Goal: Information Seeking & Learning: Learn about a topic

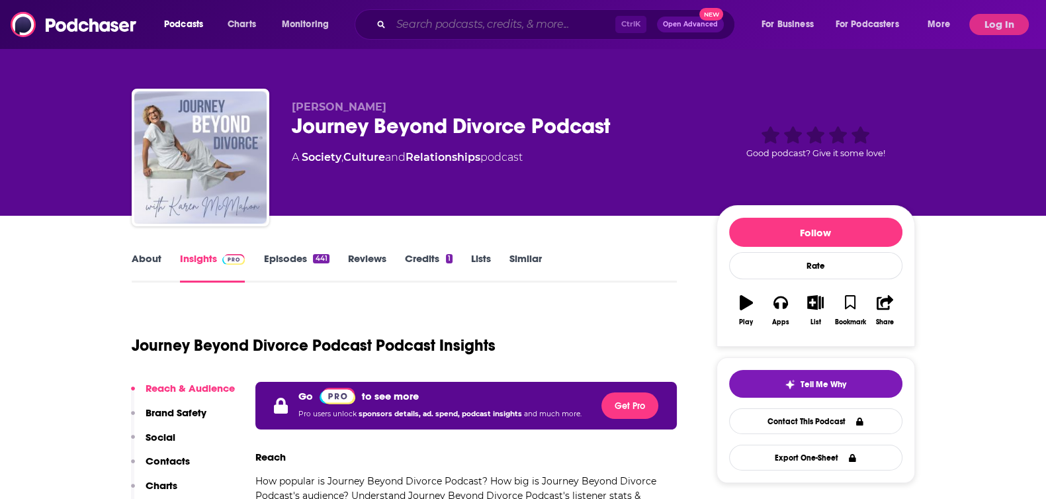
click at [467, 24] on input "Search podcasts, credits, & more..." at bounding box center [503, 24] width 224 height 21
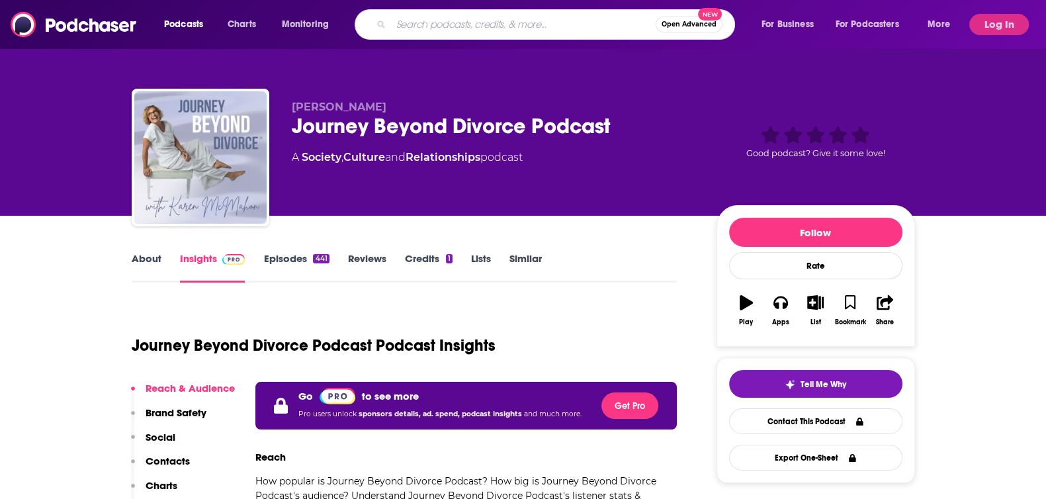
paste input "Social Sessions"
type input "Social Sessions"
click at [635, 23] on span "Open Advanced" at bounding box center [662, 24] width 55 height 7
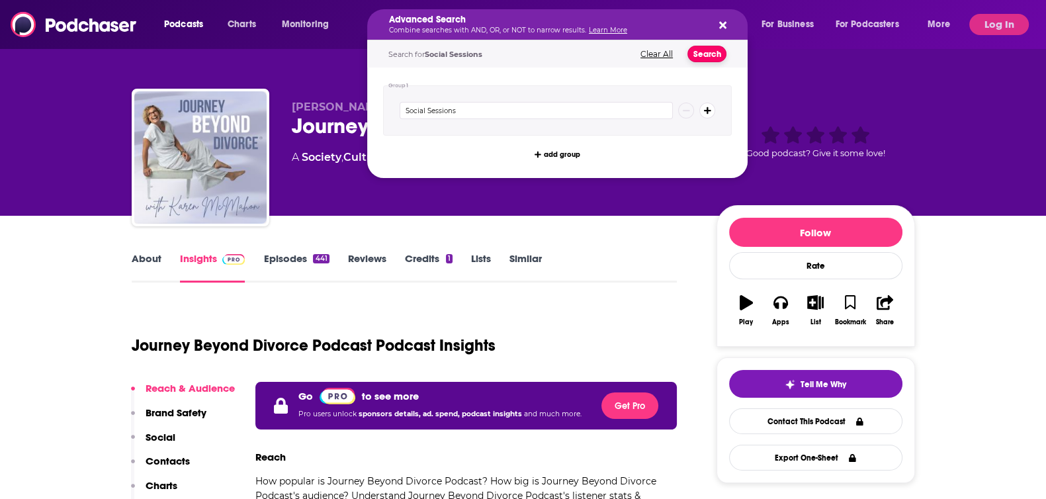
click at [701, 50] on button "Search" at bounding box center [706, 54] width 39 height 17
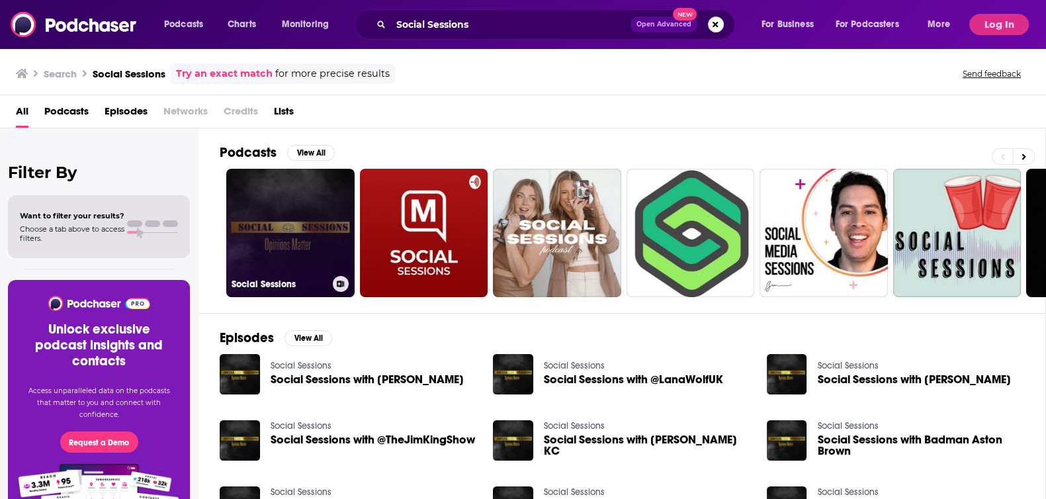
click at [284, 206] on link "Social Sessions" at bounding box center [290, 233] width 128 height 128
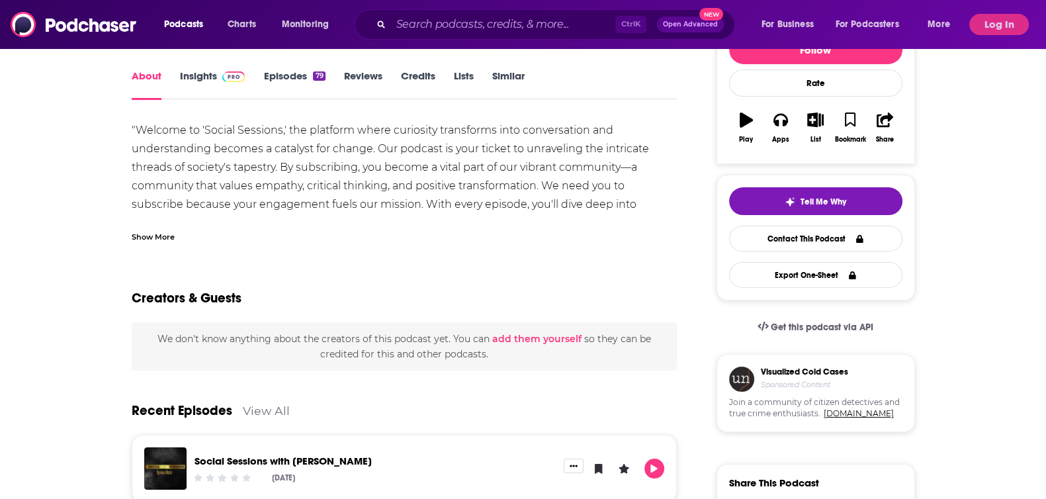
scroll to position [82, 0]
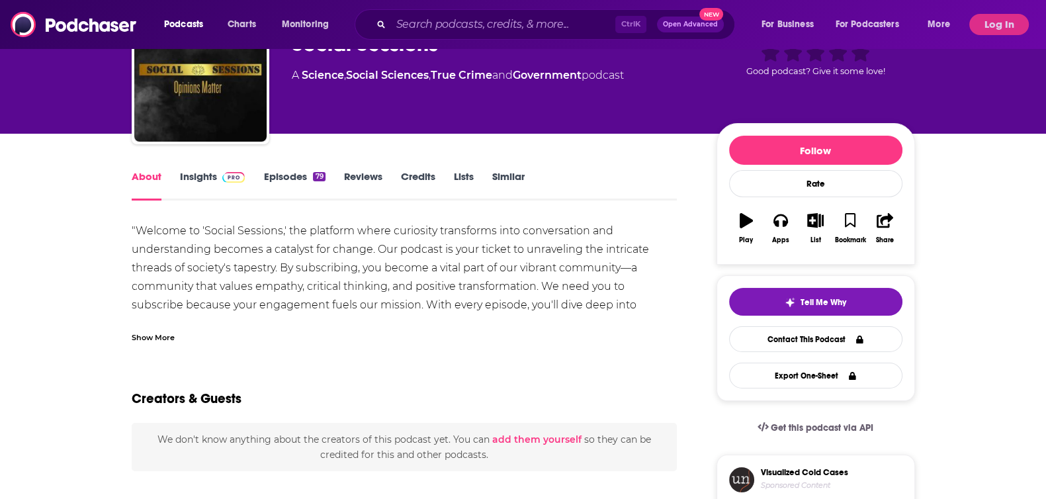
click at [201, 175] on link "Insights" at bounding box center [212, 185] width 65 height 30
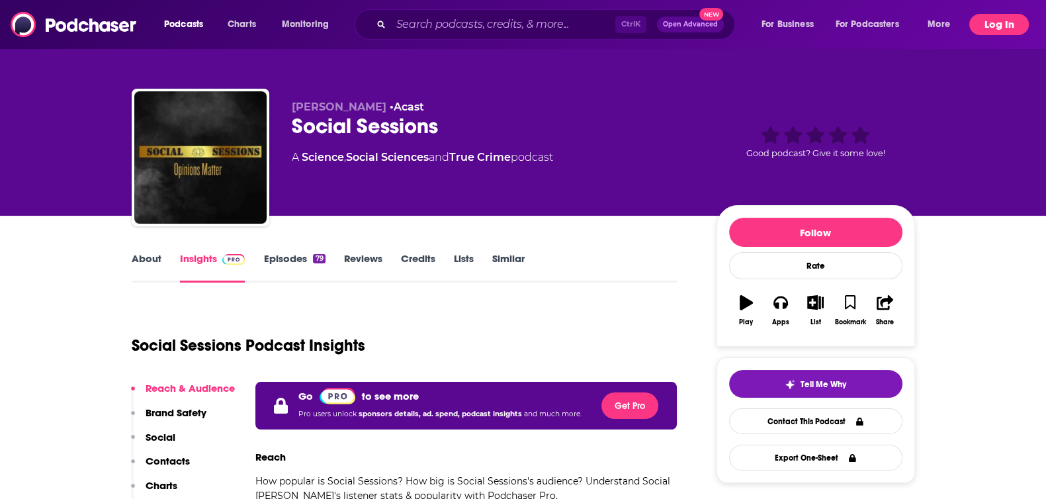
click at [893, 24] on button "Log In" at bounding box center [999, 24] width 60 height 21
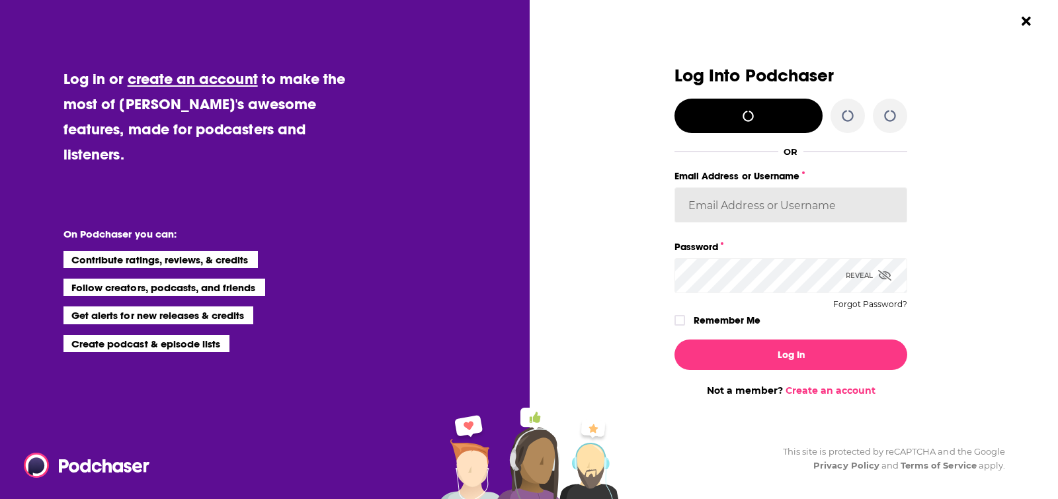
type input "[EMAIL_ADDRESS][DOMAIN_NAME]"
click at [748, 314] on label "Remember Me" at bounding box center [727, 320] width 67 height 17
click at [684, 326] on input "rememberMe" at bounding box center [680, 326] width 8 height 0
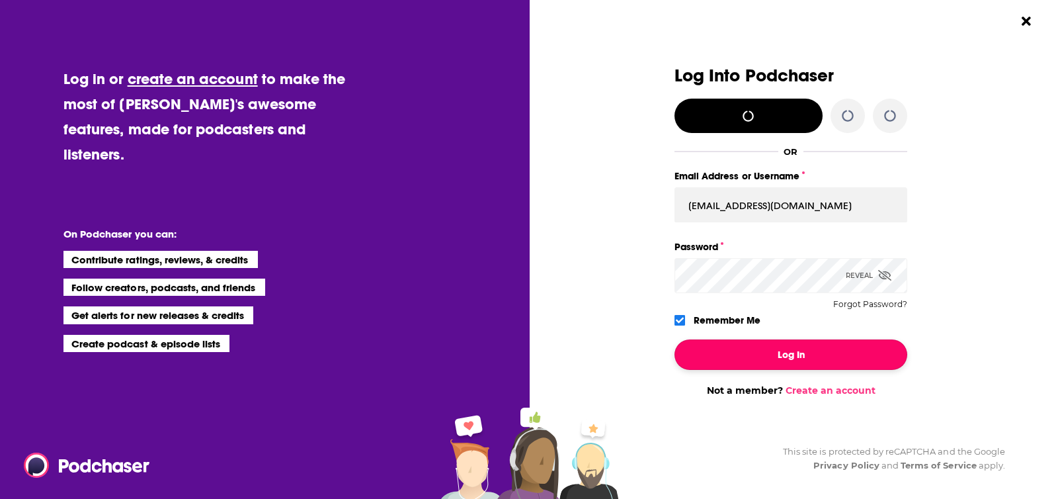
click at [753, 352] on button "Log In" at bounding box center [791, 354] width 233 height 30
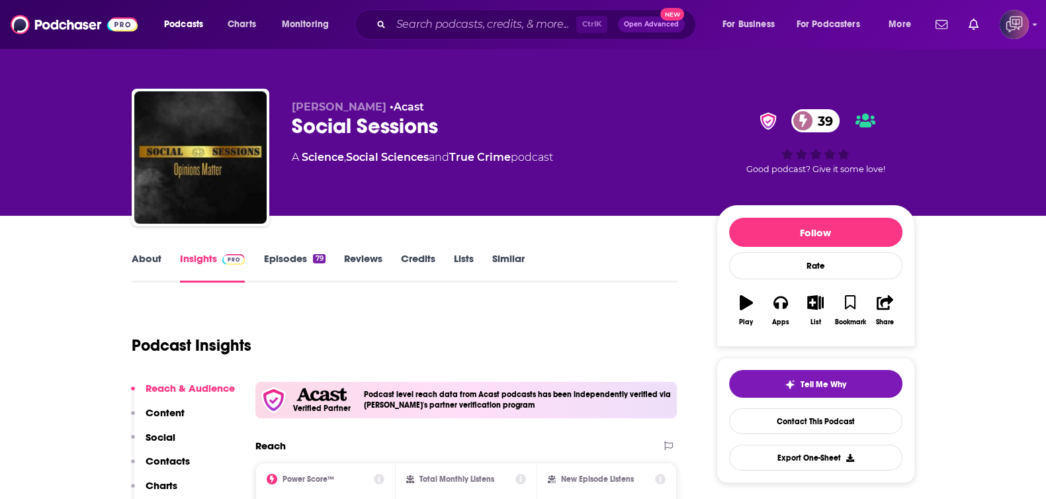
scroll to position [165, 0]
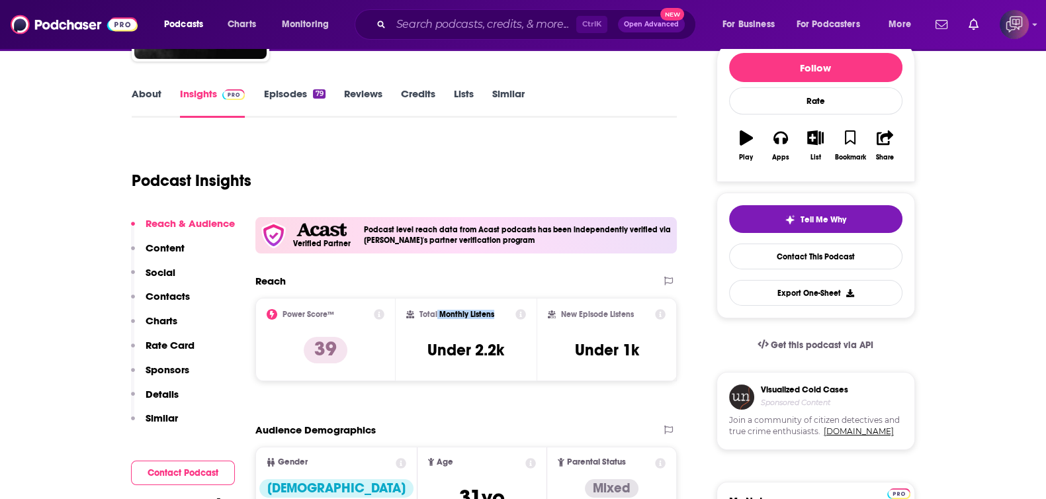
drag, startPoint x: 437, startPoint y: 311, endPoint x: 497, endPoint y: 312, distance: 60.2
click at [497, 312] on div "Total Monthly Listens" at bounding box center [466, 314] width 120 height 11
click at [495, 312] on div "Total Monthly Listens" at bounding box center [466, 314] width 120 height 11
drag, startPoint x: 494, startPoint y: 308, endPoint x: 417, endPoint y: 310, distance: 76.8
click at [418, 310] on div "Total Monthly Listens" at bounding box center [466, 314] width 120 height 11
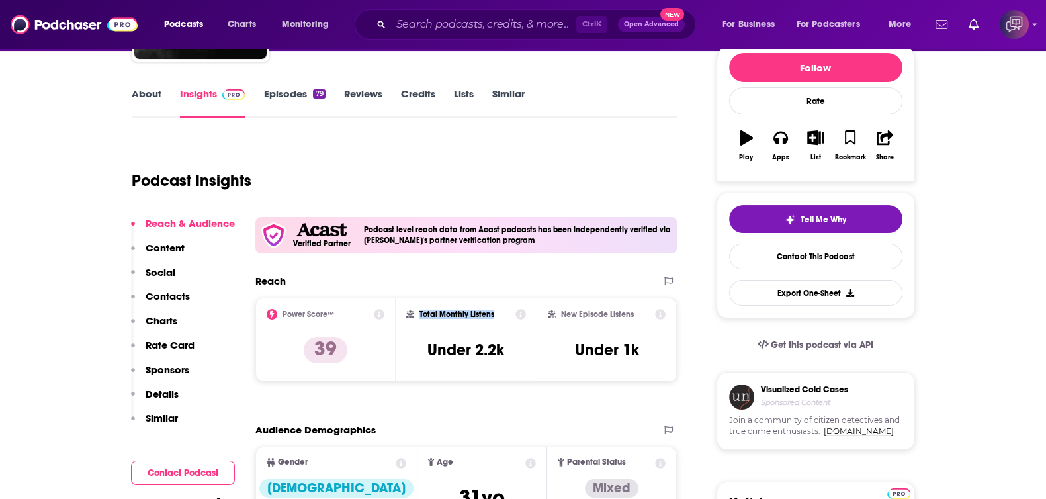
copy h2 "Total Monthly Listens"
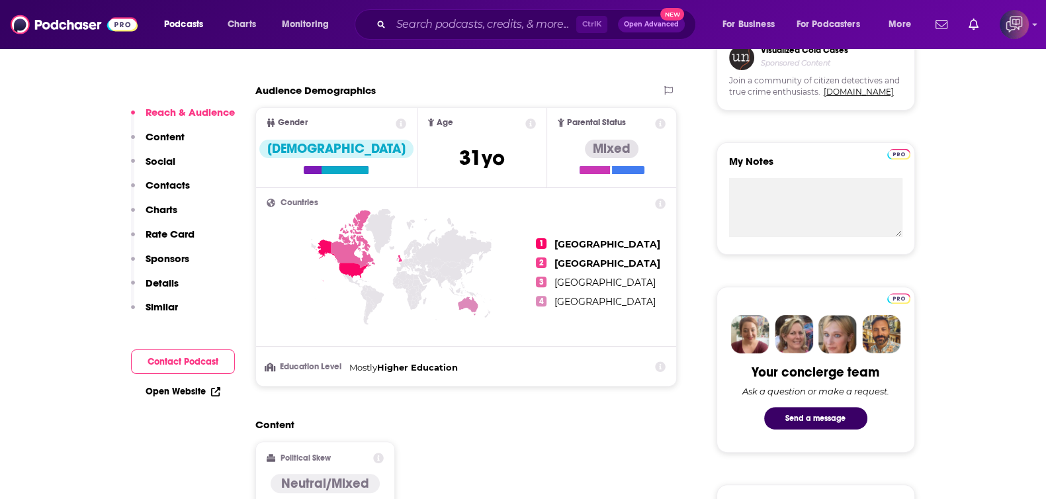
scroll to position [413, 0]
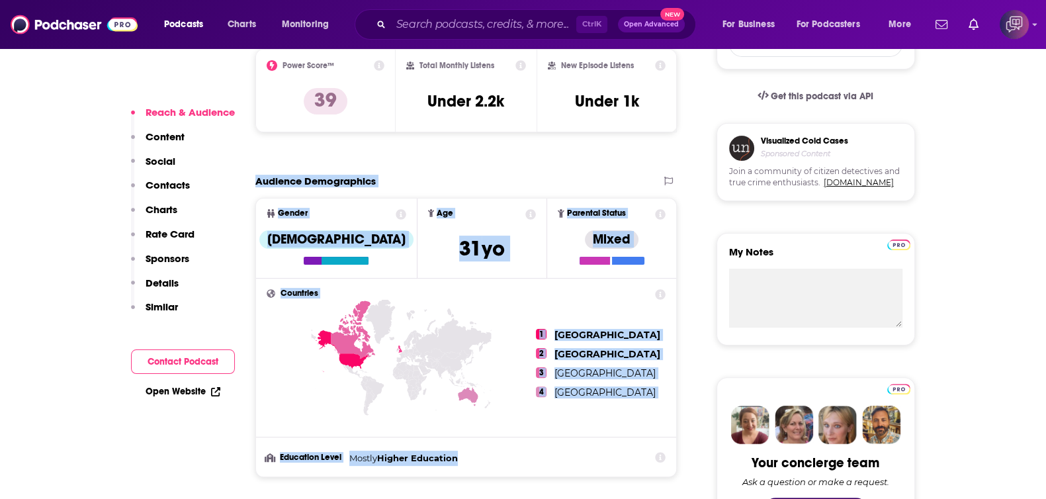
drag, startPoint x: 252, startPoint y: 178, endPoint x: 640, endPoint y: 463, distance: 481.7
copy section "Audience Demographics Gender [DEMOGRAPHIC_DATA] Age [DEMOGRAPHIC_DATA] yo Paren…"
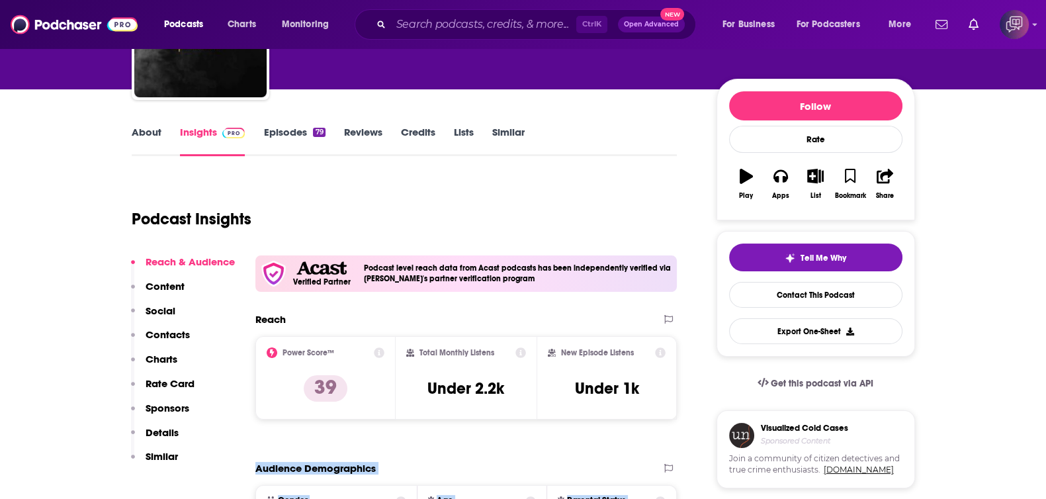
scroll to position [165, 0]
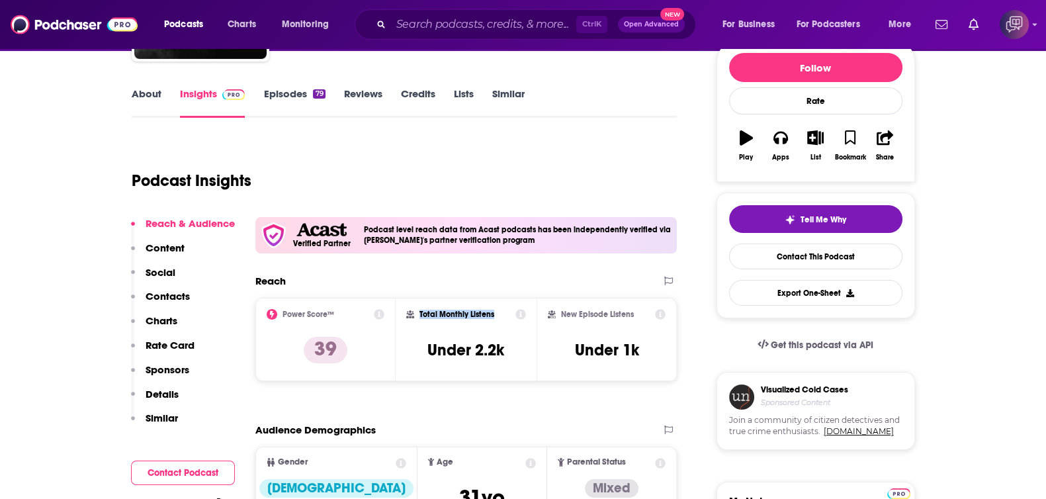
drag, startPoint x: 492, startPoint y: 310, endPoint x: 503, endPoint y: 312, distance: 10.8
click at [503, 312] on div "Total Monthly Listens" at bounding box center [466, 314] width 120 height 11
copy h2 "Total Monthly Listens"
drag, startPoint x: 480, startPoint y: 349, endPoint x: 503, endPoint y: 349, distance: 23.2
click at [503, 349] on h3 "Under 2.2k" at bounding box center [465, 350] width 77 height 20
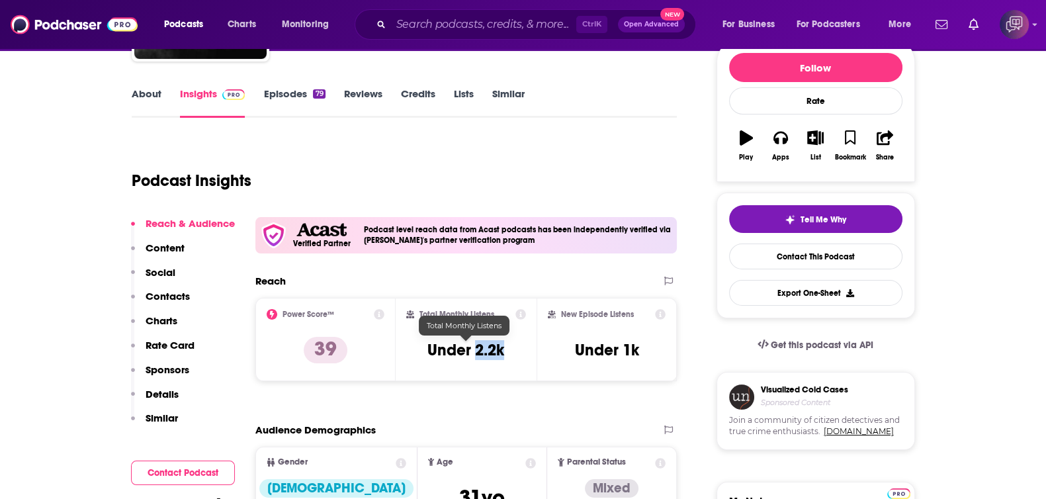
copy h3 "2.2k"
